Goal: Find specific page/section: Find specific page/section

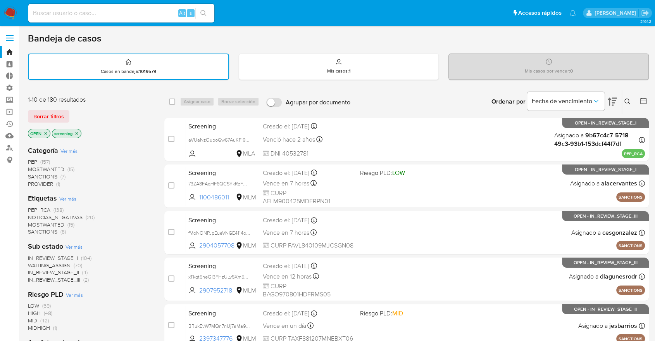
click at [71, 112] on div "Borrar filtros" at bounding box center [90, 116] width 124 height 12
click at [73, 111] on div "Borrar filtros" at bounding box center [90, 116] width 124 height 12
click at [22, 118] on main "3.161.2" at bounding box center [327, 320] width 655 height 641
click at [70, 112] on div "Borrar filtros" at bounding box center [90, 116] width 124 height 12
click at [25, 109] on main "3.161.2" at bounding box center [327, 320] width 655 height 641
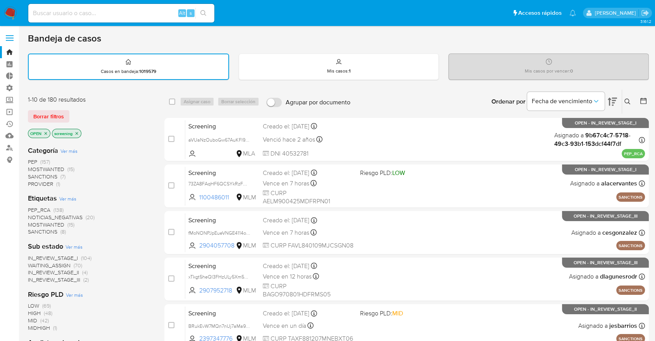
click at [74, 111] on div "Borrar filtros" at bounding box center [90, 116] width 124 height 12
click at [24, 110] on main "3.161.2" at bounding box center [327, 320] width 655 height 641
click at [17, 293] on aside "Bandeja Tablero Tablero Externo Administración Reglas Roles Usuarios Equipos Co…" at bounding box center [9, 320] width 19 height 641
drag, startPoint x: 78, startPoint y: 115, endPoint x: 104, endPoint y: 138, distance: 35.1
click at [78, 115] on div "Borrar filtros" at bounding box center [90, 116] width 124 height 12
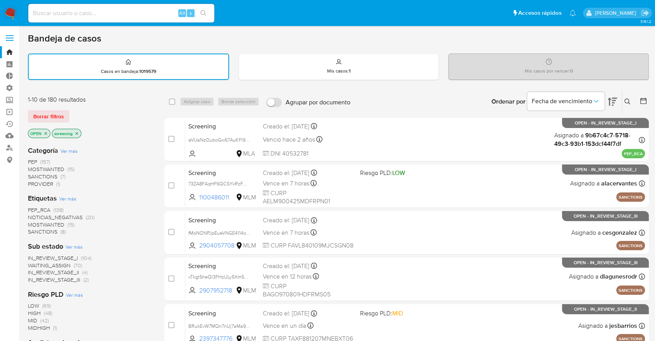
click at [21, 111] on main "3.161.2" at bounding box center [327, 320] width 655 height 641
click at [70, 112] on div "Borrar filtros" at bounding box center [90, 116] width 124 height 12
click at [24, 111] on main "3.161.2" at bounding box center [327, 320] width 655 height 641
click at [79, 116] on div "Borrar filtros" at bounding box center [90, 116] width 124 height 12
click at [72, 111] on div "Borrar filtros" at bounding box center [90, 116] width 124 height 12
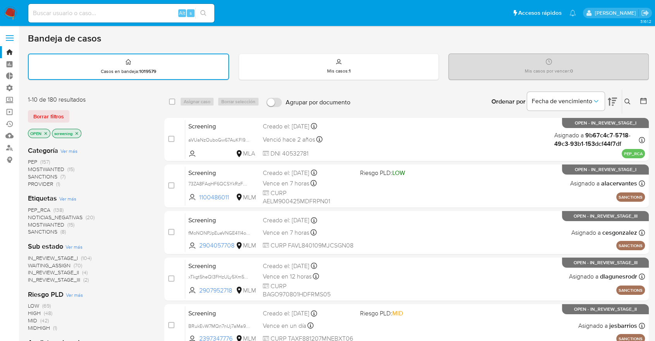
click at [72, 111] on div "Borrar filtros" at bounding box center [90, 116] width 124 height 12
click at [32, 230] on span "SANCTIONS" at bounding box center [42, 232] width 29 height 8
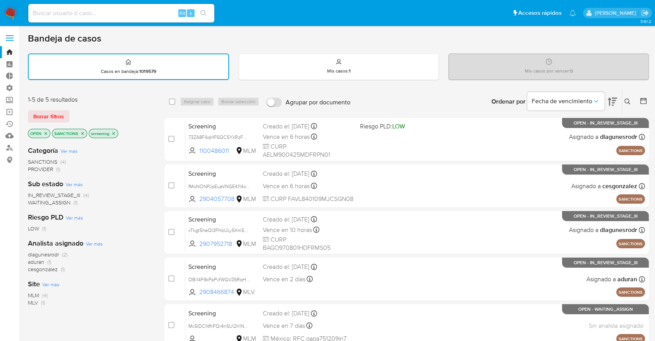
click at [83, 134] on icon "close-filter" at bounding box center [82, 133] width 5 height 5
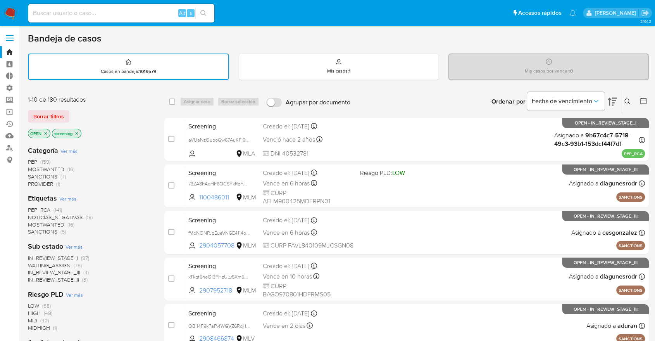
click at [34, 221] on span "MOSTWANTED" at bounding box center [46, 225] width 36 height 8
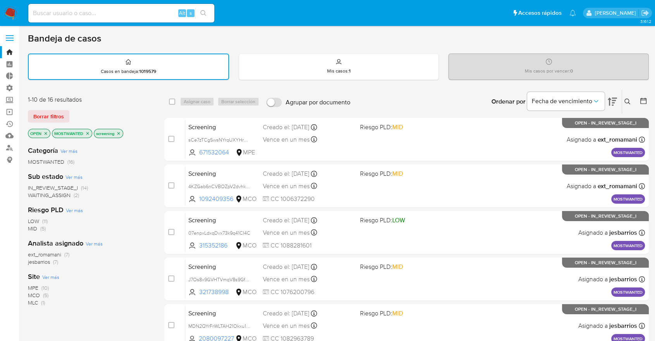
click at [86, 133] on icon "close-filter" at bounding box center [87, 133] width 5 height 5
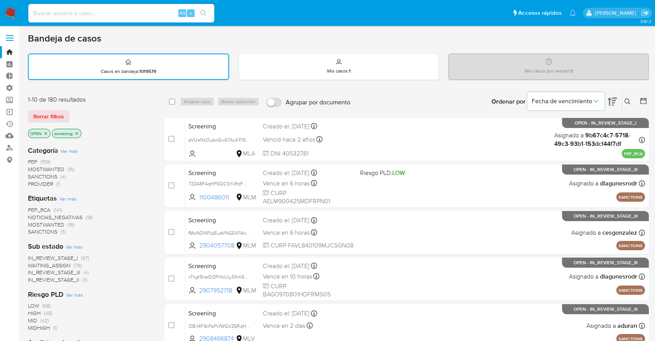
click at [29, 207] on span "PEP_RCA" at bounding box center [39, 210] width 22 height 8
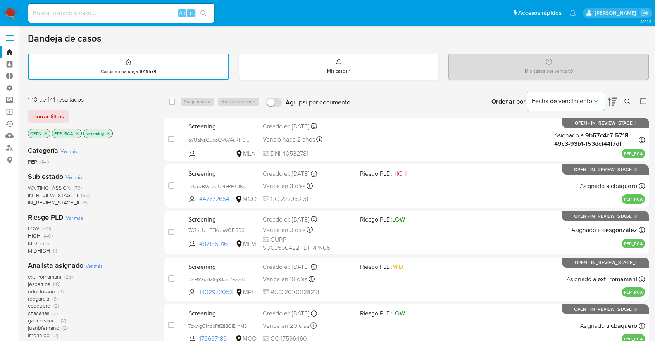
click at [78, 133] on icon "close-filter" at bounding box center [77, 133] width 5 height 5
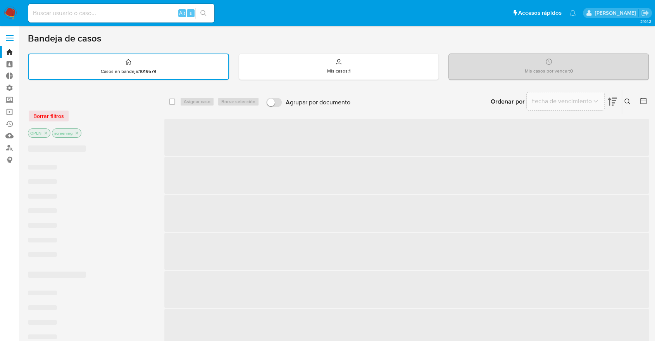
click at [74, 111] on div "Borrar filtros" at bounding box center [90, 116] width 124 height 12
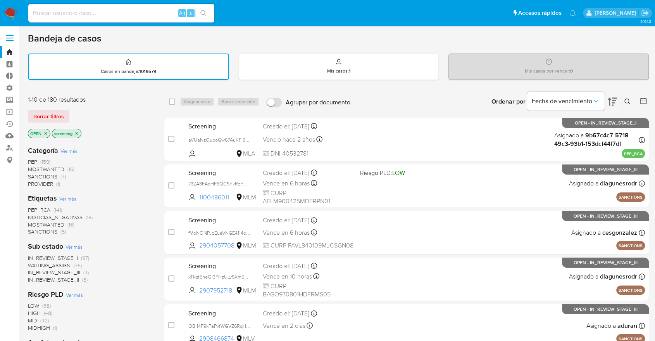
click at [74, 112] on div "Borrar filtros" at bounding box center [90, 116] width 124 height 12
click at [74, 114] on div "Borrar filtros" at bounding box center [90, 116] width 124 height 12
click at [455, 27] on main "3.161.2" at bounding box center [327, 320] width 655 height 641
drag, startPoint x: 82, startPoint y: 111, endPoint x: 88, endPoint y: 115, distance: 6.7
click at [82, 111] on div "Borrar filtros" at bounding box center [90, 116] width 124 height 12
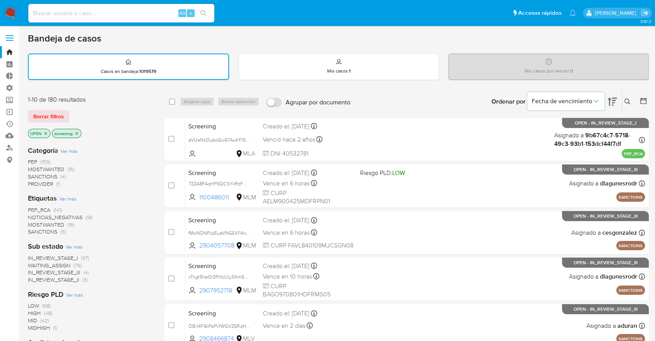
click at [22, 111] on main "3.161.2" at bounding box center [327, 320] width 655 height 641
click at [466, 45] on div "Bandeja de casos Casos en bandeja : 1019579 Mis casos : 1 Mis casos por vencer …" at bounding box center [338, 320] width 621 height 575
click at [470, 39] on div "Bandeja de casos" at bounding box center [338, 39] width 621 height 12
